Goal: Information Seeking & Learning: Check status

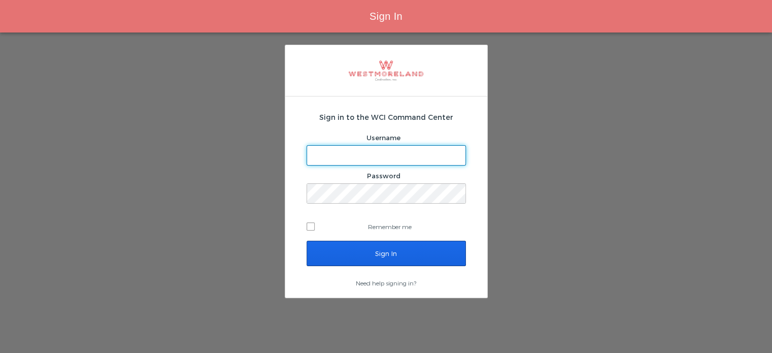
type input "[EMAIL_ADDRESS][PERSON_NAME][DOMAIN_NAME]"
click at [407, 244] on input "Sign In" at bounding box center [386, 253] width 159 height 25
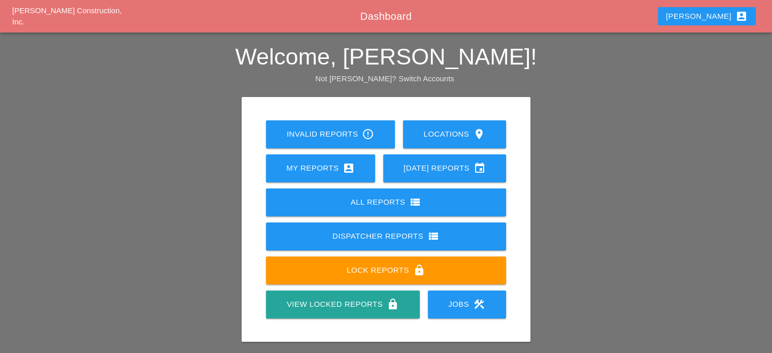
click at [357, 201] on div "All Reports view_list" at bounding box center [386, 202] width 208 height 12
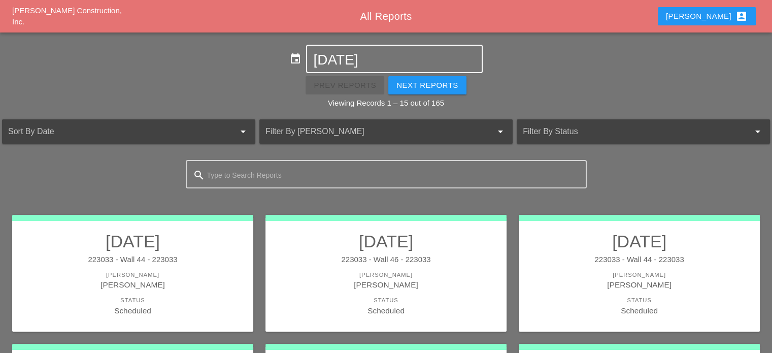
click at [394, 58] on input "[DATE]" at bounding box center [394, 60] width 162 height 16
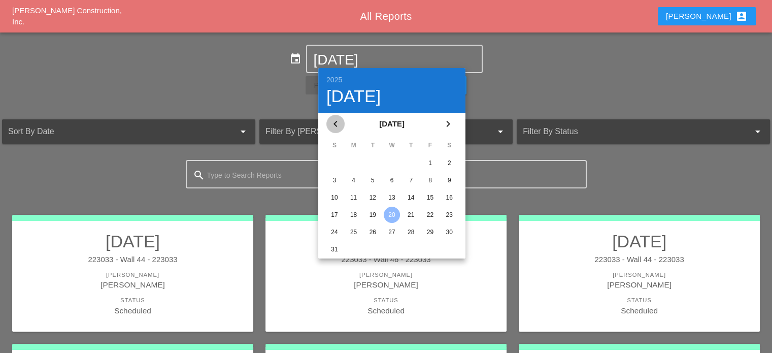
click at [337, 127] on icon "chevron_left" at bounding box center [336, 124] width 12 height 12
click at [447, 127] on icon "chevron_right" at bounding box center [448, 124] width 12 height 12
click at [390, 228] on div "30" at bounding box center [392, 232] width 16 height 16
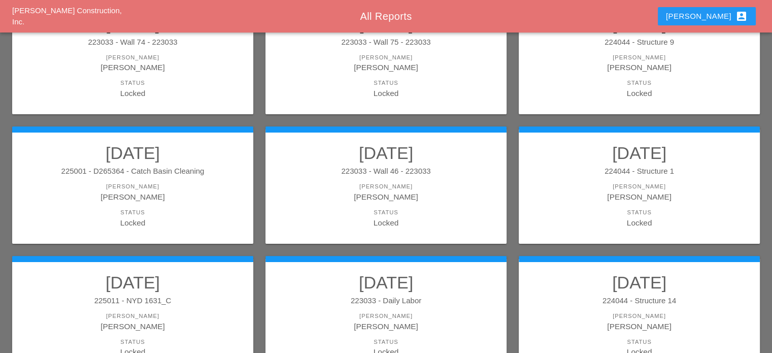
scroll to position [183, 0]
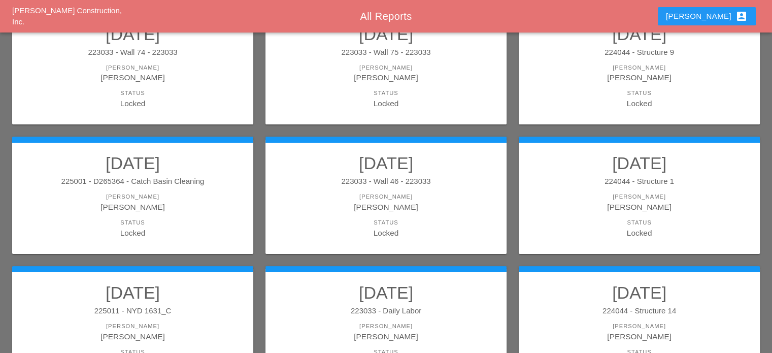
click at [638, 73] on div "Filipe Silva" at bounding box center [639, 78] width 221 height 12
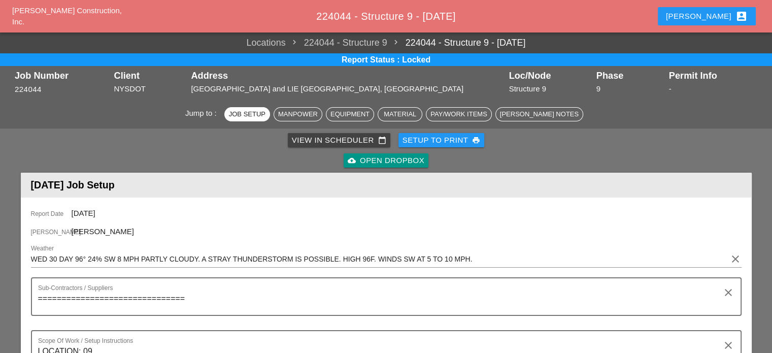
click at [372, 42] on span "224044 - Structure 9" at bounding box center [337, 43] width 102 height 14
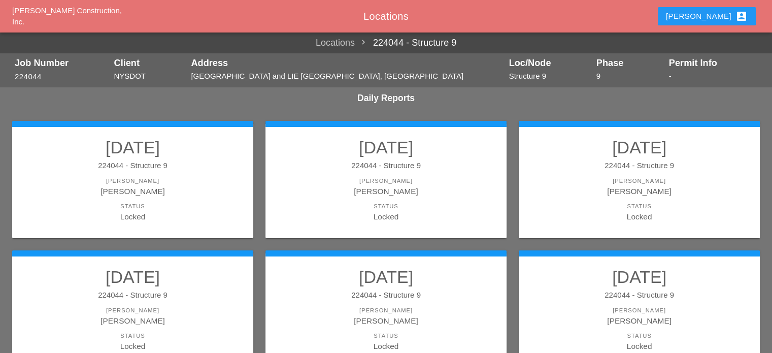
click at [340, 40] on link "Locations" at bounding box center [335, 43] width 39 height 14
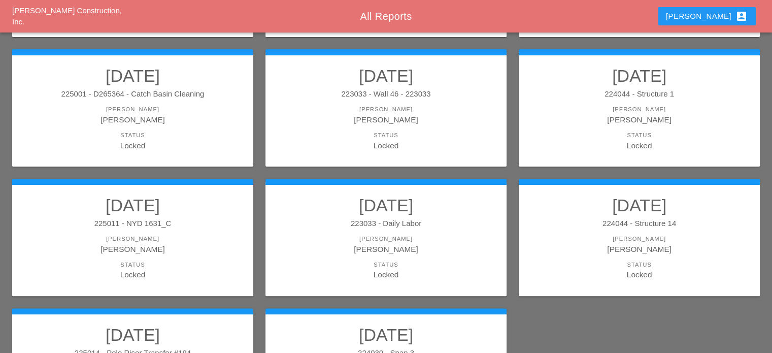
scroll to position [305, 0]
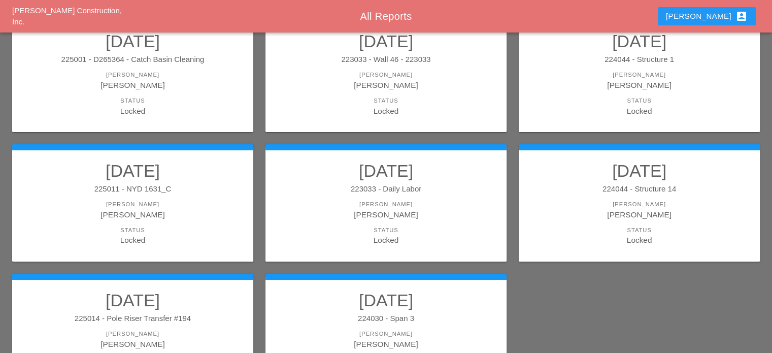
click at [648, 87] on div "Simao Pinheiro" at bounding box center [639, 85] width 221 height 12
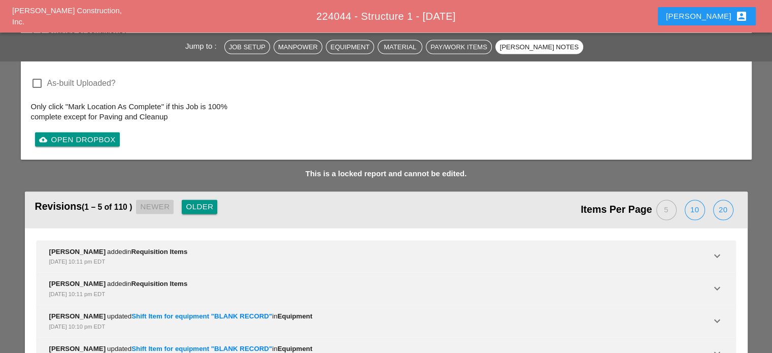
scroll to position [1998, 0]
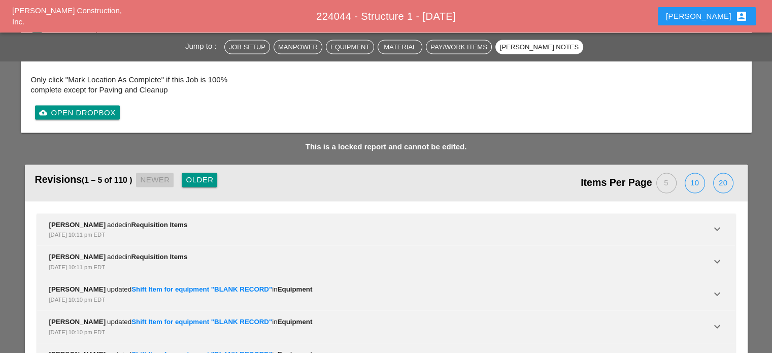
click at [420, 17] on span "224044 - Structure 1 - 07/30/2025" at bounding box center [386, 16] width 140 height 11
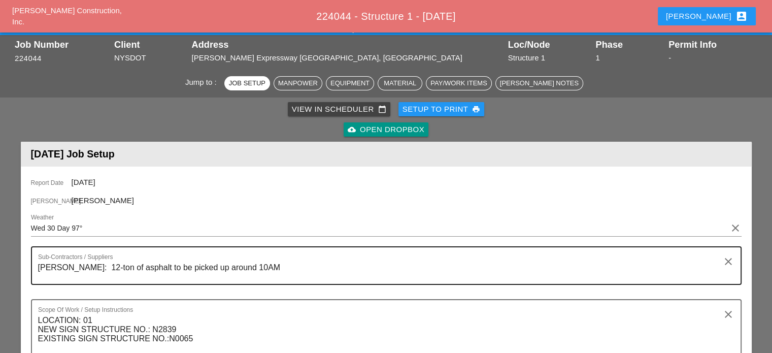
scroll to position [0, 0]
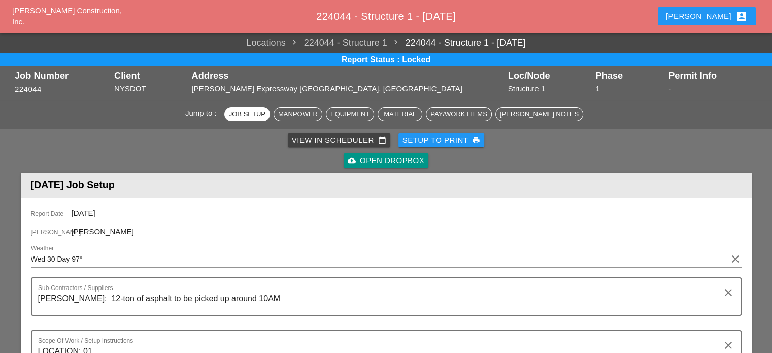
click at [436, 14] on span "224044 - Structure 1 - 07/30/2025" at bounding box center [386, 16] width 140 height 11
click at [483, 40] on link "224044 - Structure 1 - 07/30/2025" at bounding box center [456, 43] width 139 height 14
click at [376, 14] on span "224044 - Structure 1 - 07/30/2025" at bounding box center [386, 16] width 140 height 11
click at [386, 16] on span "224044 - Structure 1 - 07/30/2025" at bounding box center [386, 16] width 140 height 11
click at [89, 16] on span "Westmoreland Construction, Inc." at bounding box center [67, 16] width 110 height 20
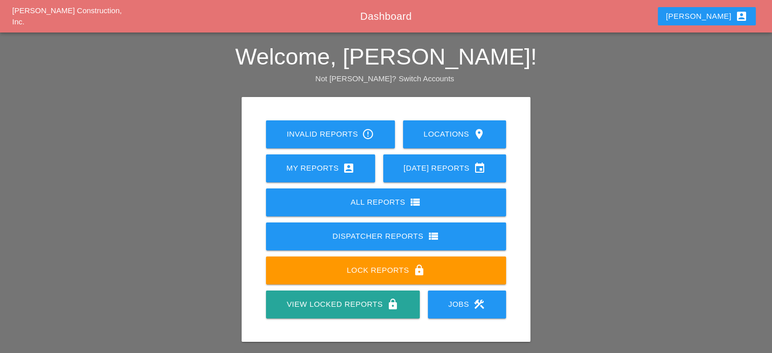
click at [390, 201] on div "All Reports view_list" at bounding box center [386, 202] width 208 height 12
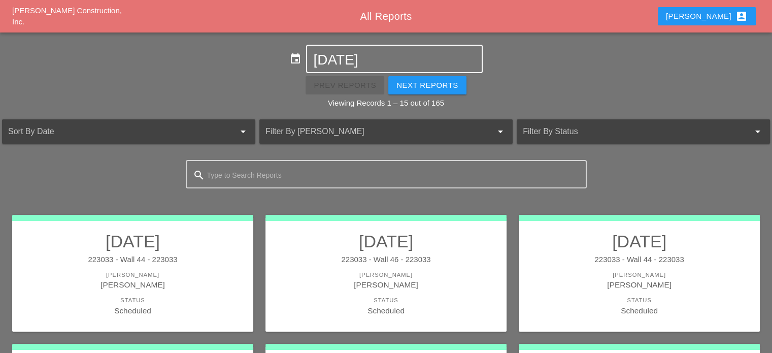
click at [391, 57] on input "08-20-2025" at bounding box center [394, 60] width 162 height 16
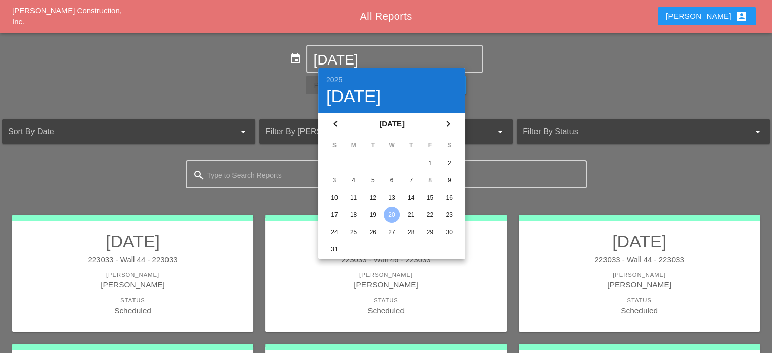
click at [430, 196] on div "15" at bounding box center [430, 197] width 16 height 16
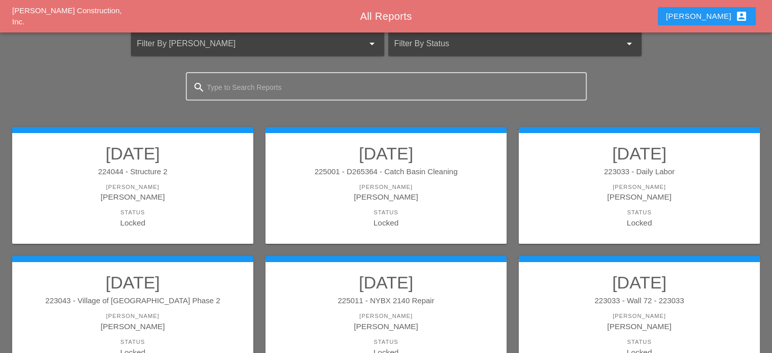
scroll to position [51, 0]
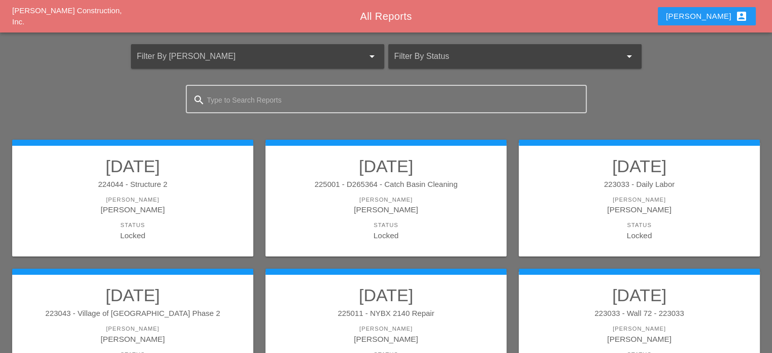
click at [146, 213] on div "Simao Pinheiro" at bounding box center [132, 210] width 221 height 12
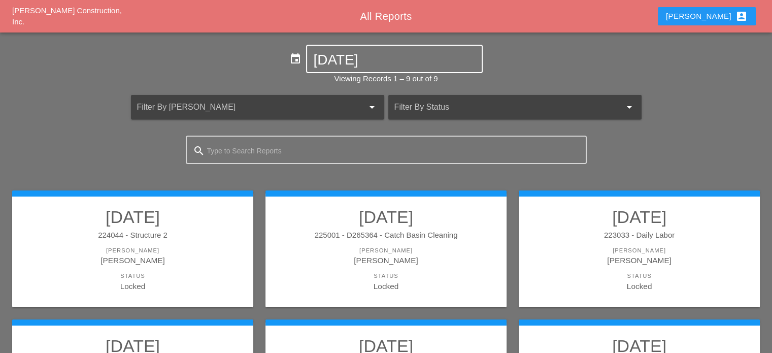
click at [397, 55] on input "08-15-2025" at bounding box center [394, 60] width 162 height 16
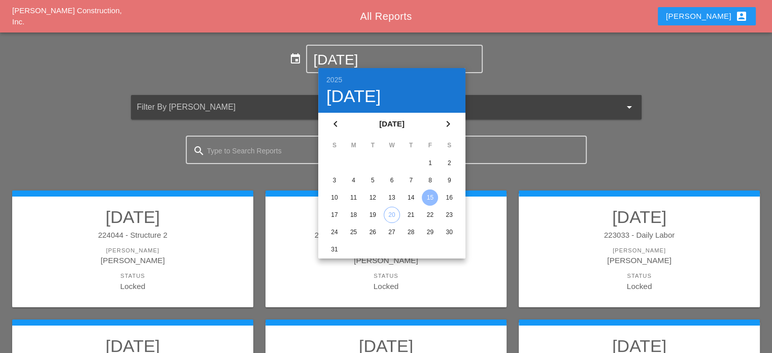
click at [412, 193] on div "14" at bounding box center [411, 197] width 16 height 16
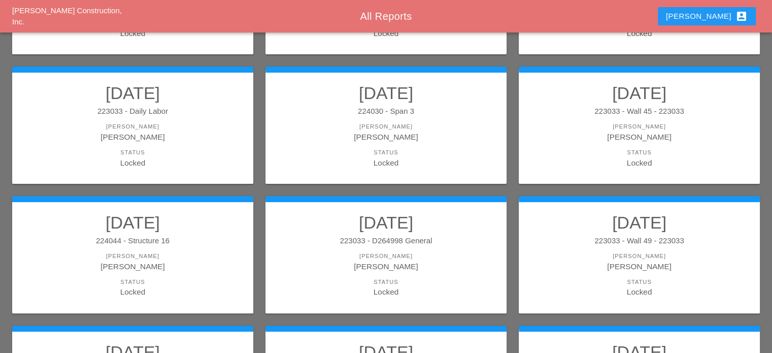
scroll to position [254, 0]
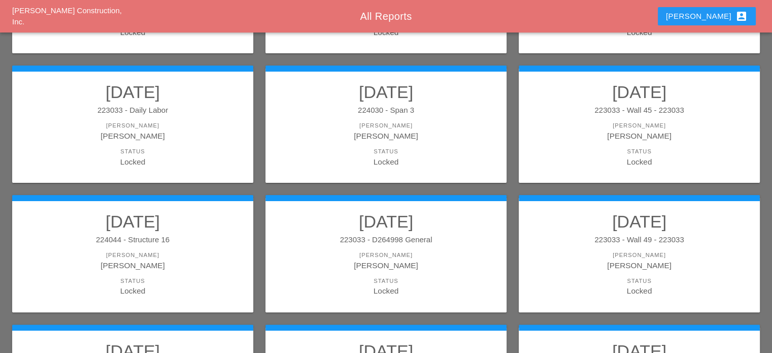
click at [139, 242] on div "224044 - Structure 16" at bounding box center [132, 240] width 221 height 12
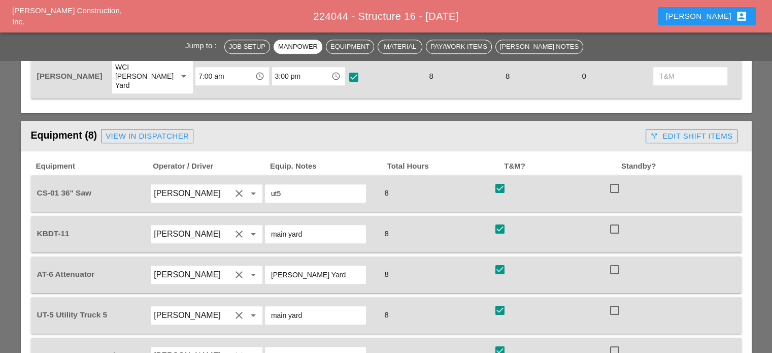
scroll to position [762, 0]
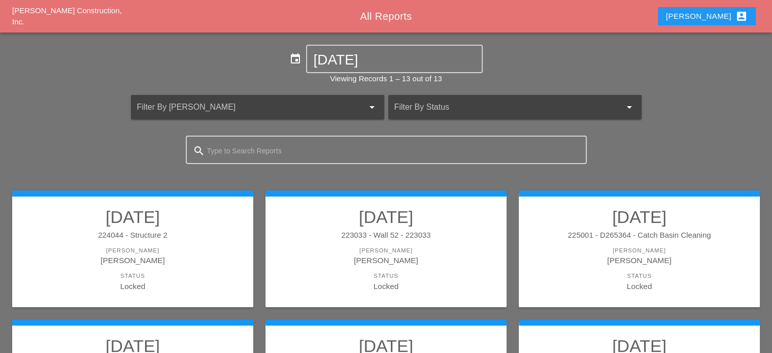
click at [139, 254] on div "Foreman" at bounding box center [132, 250] width 221 height 9
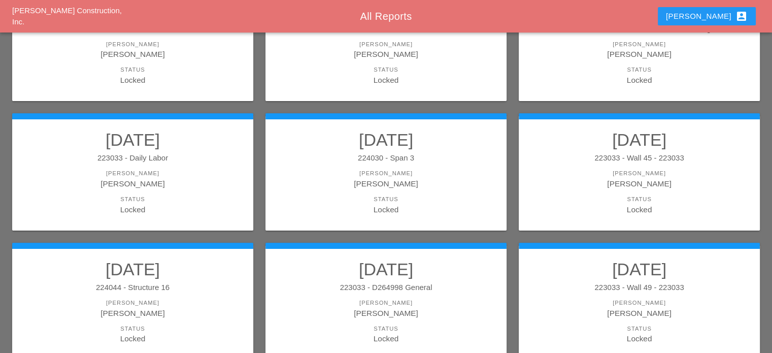
scroll to position [211, 0]
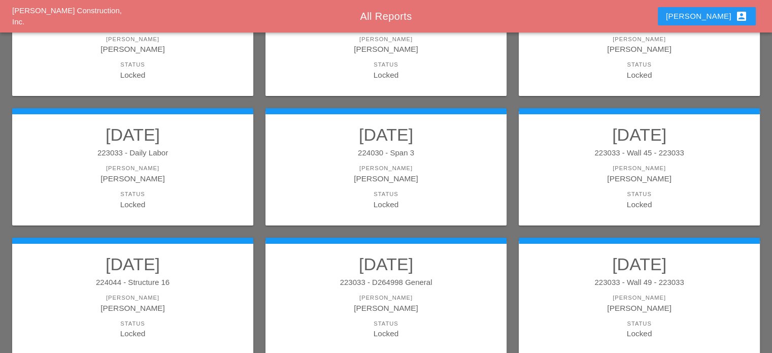
click at [683, 302] on div "Luca Gambardella" at bounding box center [639, 308] width 221 height 12
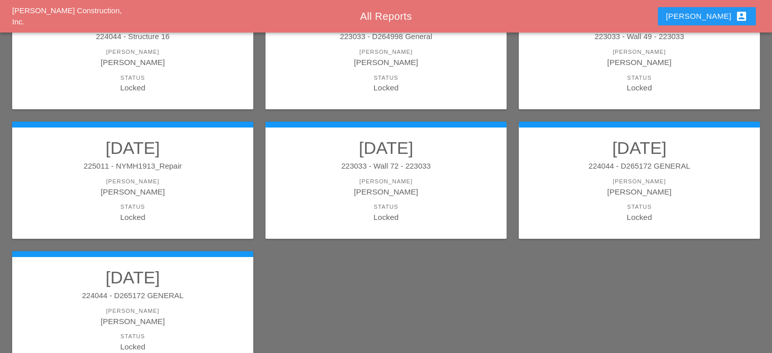
scroll to position [508, 0]
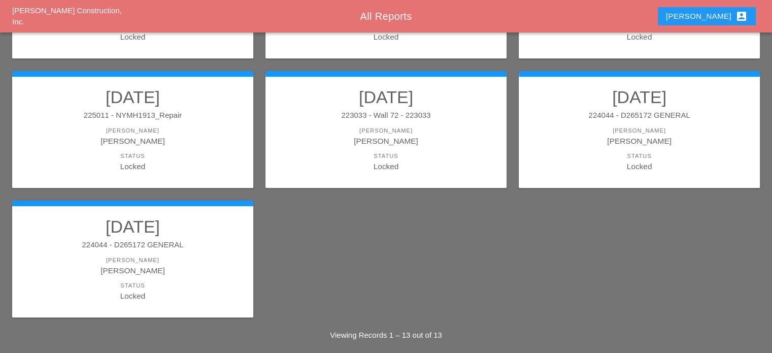
click at [140, 244] on div "224044 - D265172 GENERAL" at bounding box center [132, 245] width 221 height 12
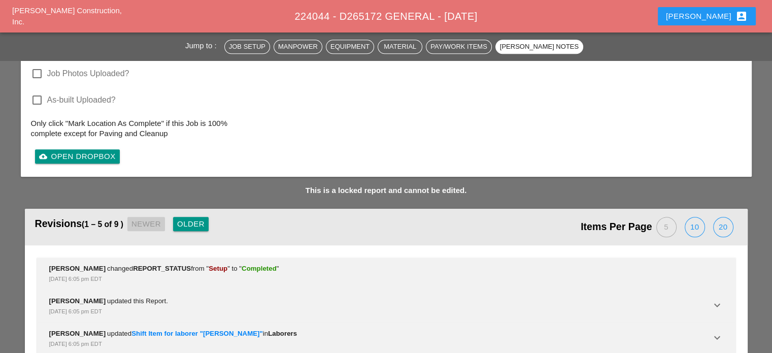
scroll to position [1271, 0]
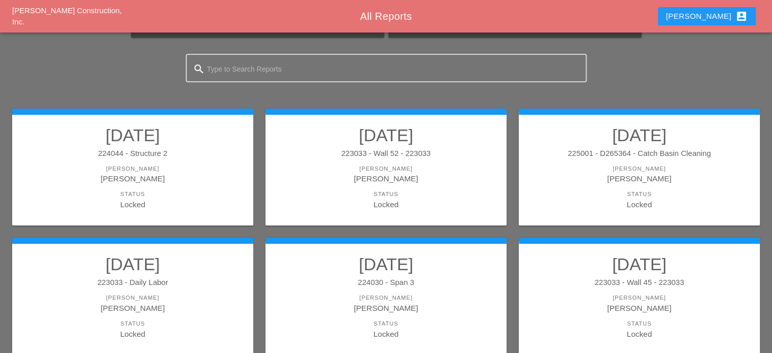
scroll to position [51, 0]
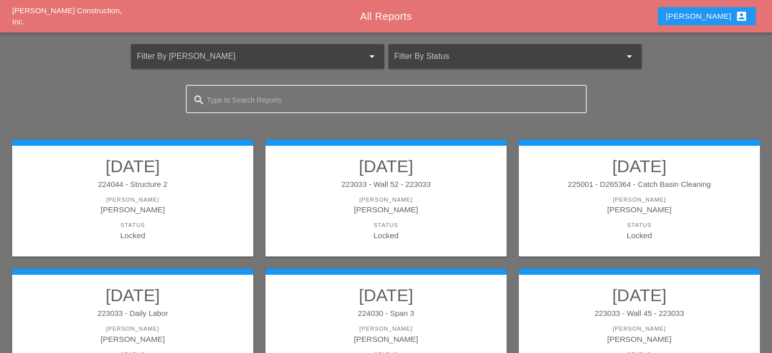
click at [150, 196] on div "Foreman" at bounding box center [132, 199] width 221 height 9
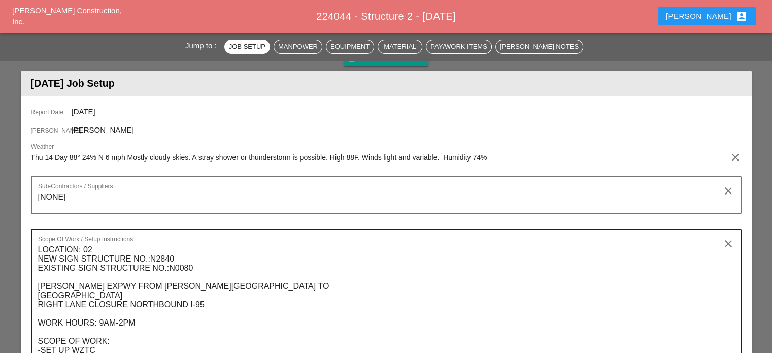
scroll to position [152, 0]
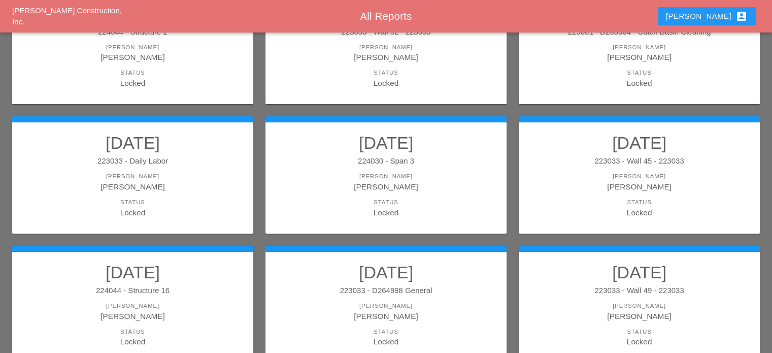
scroll to position [254, 0]
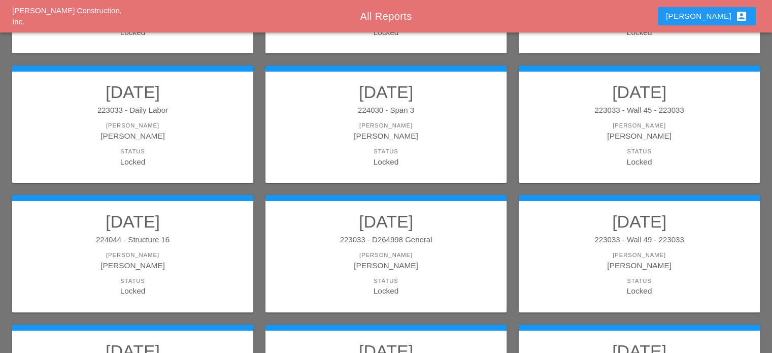
click at [119, 229] on h2 "08/14/2025" at bounding box center [132, 221] width 221 height 20
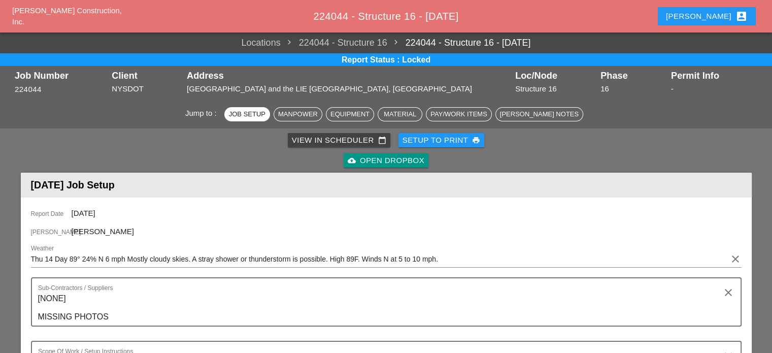
drag, startPoint x: 322, startPoint y: 0, endPoint x: 184, endPoint y: 147, distance: 202.2
click at [184, 147] on div "View in Scheduler calendar_today Setup to Print print cloud_upload Open Dropbox" at bounding box center [386, 150] width 727 height 41
